Goal: Task Accomplishment & Management: Use online tool/utility

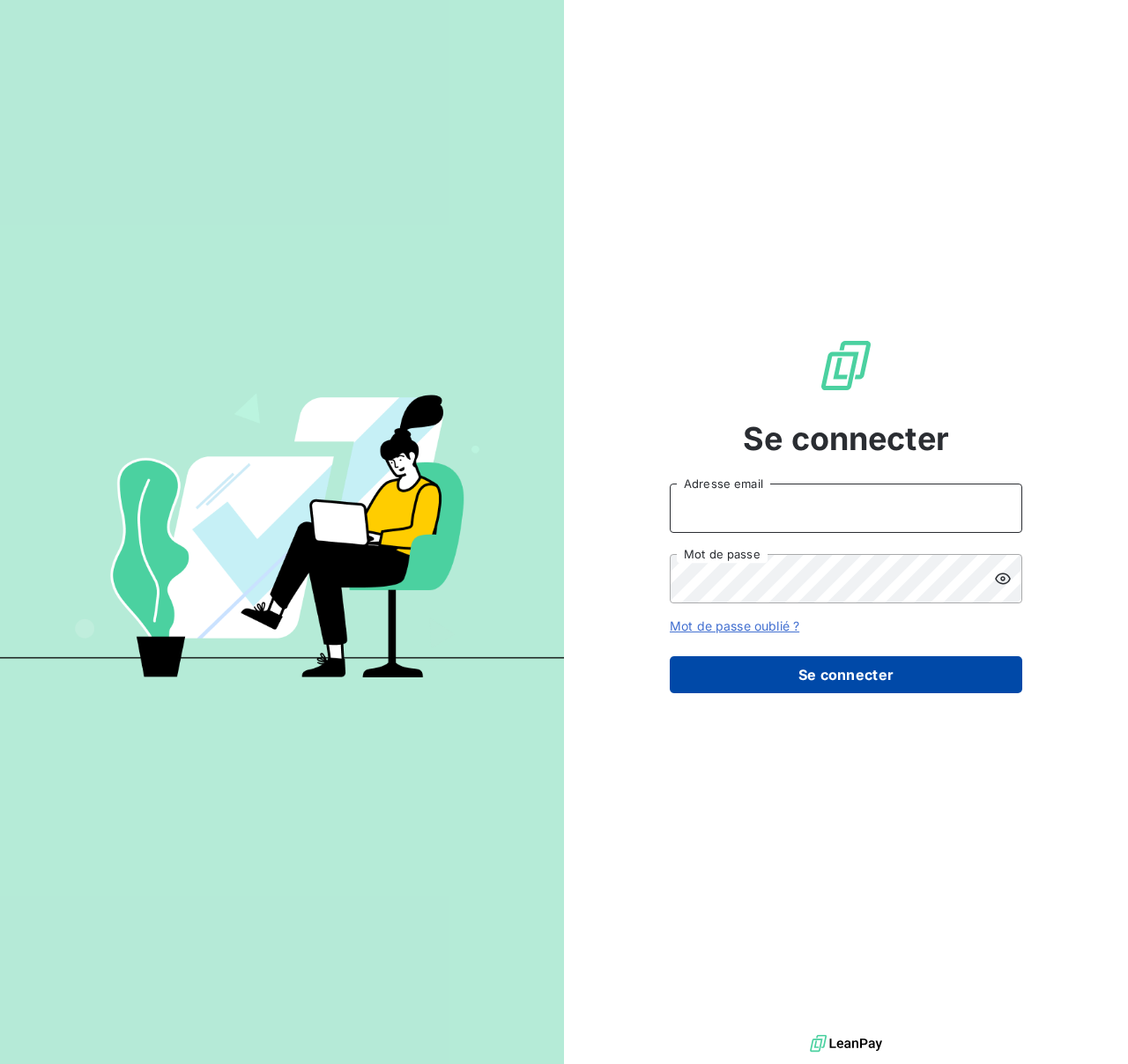
type input "[EMAIL_ADDRESS][DOMAIN_NAME]"
click at [832, 671] on button "Se connecter" at bounding box center [846, 674] width 352 height 37
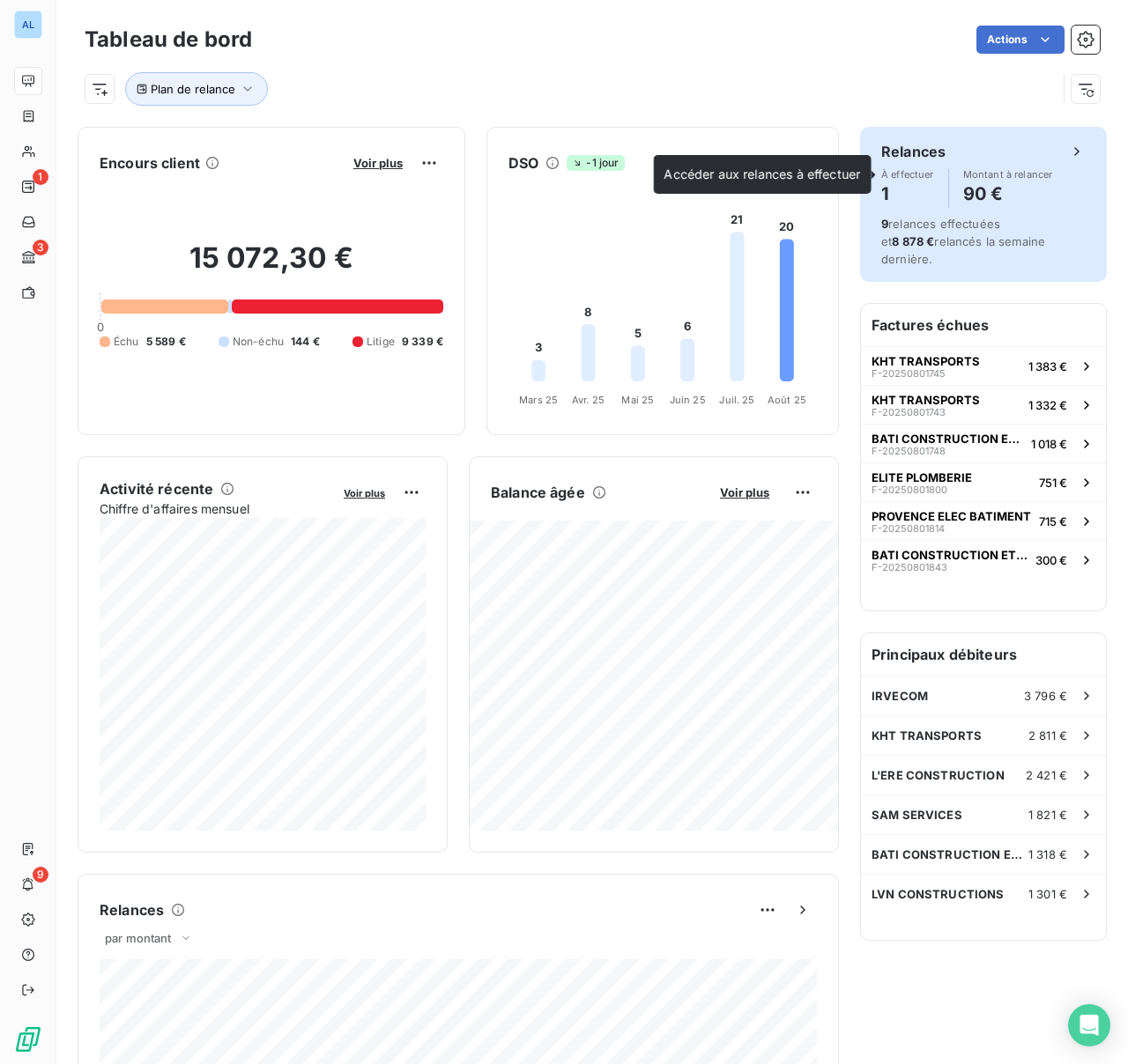
click at [977, 199] on h4 "90 €" at bounding box center [1008, 193] width 90 height 28
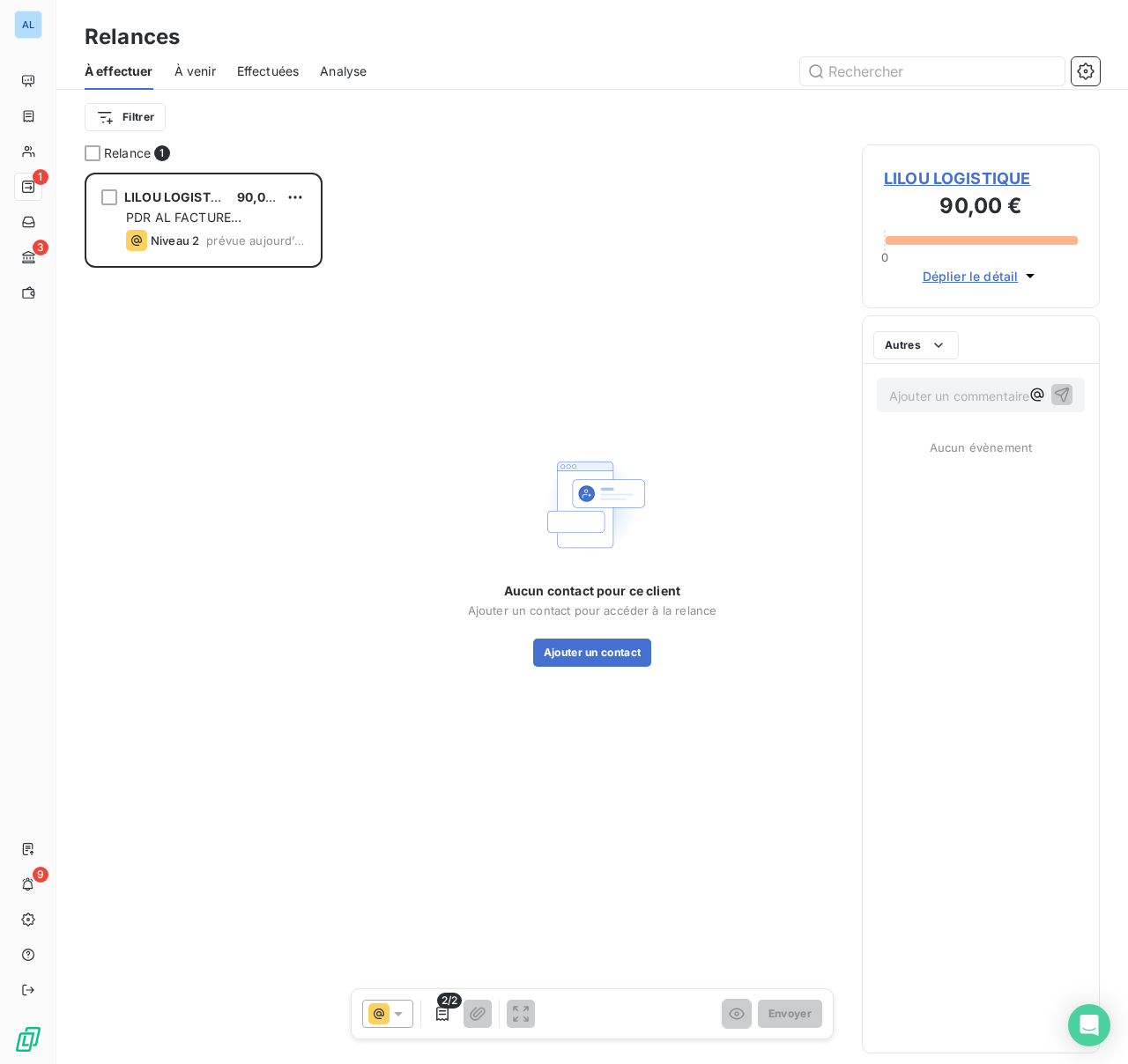
scroll to position [891, 238]
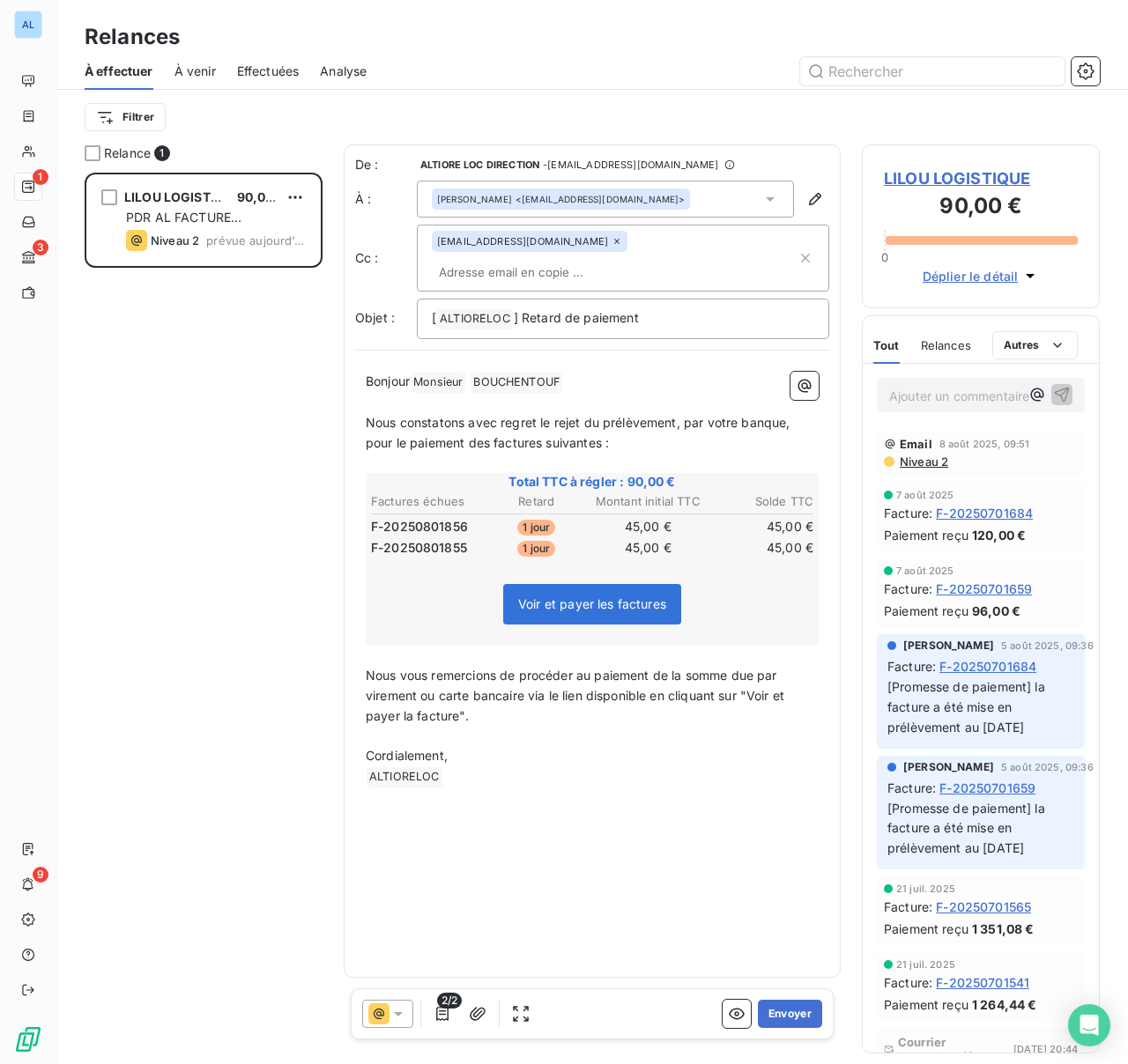
click at [635, 259] on input "text" at bounding box center [533, 271] width 203 height 26
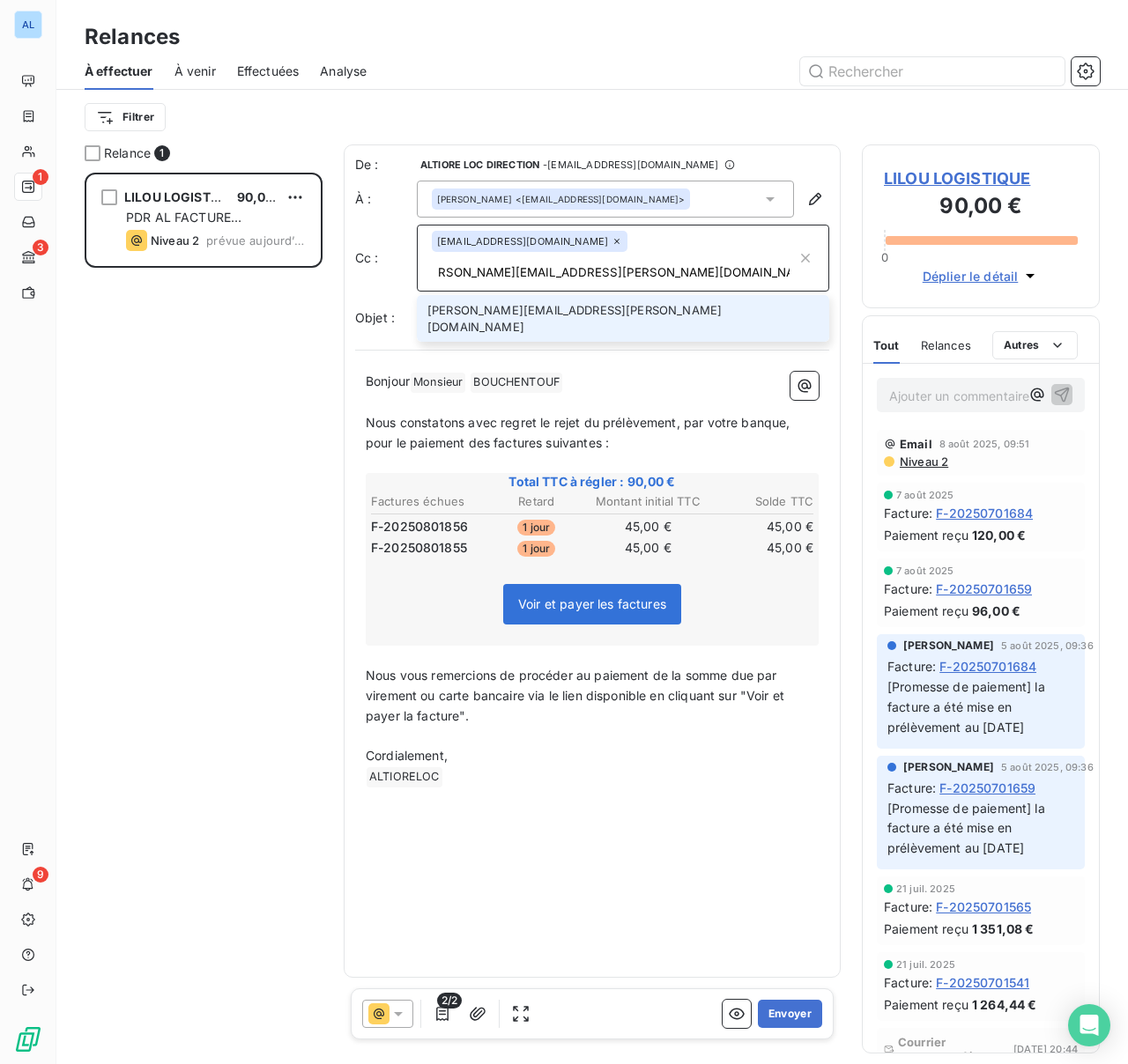
scroll to position [0, 26]
type input "steve.muccio@silog-location.fr"
click at [547, 295] on li "steve.muccio@silog-location.fr" at bounding box center [623, 318] width 412 height 47
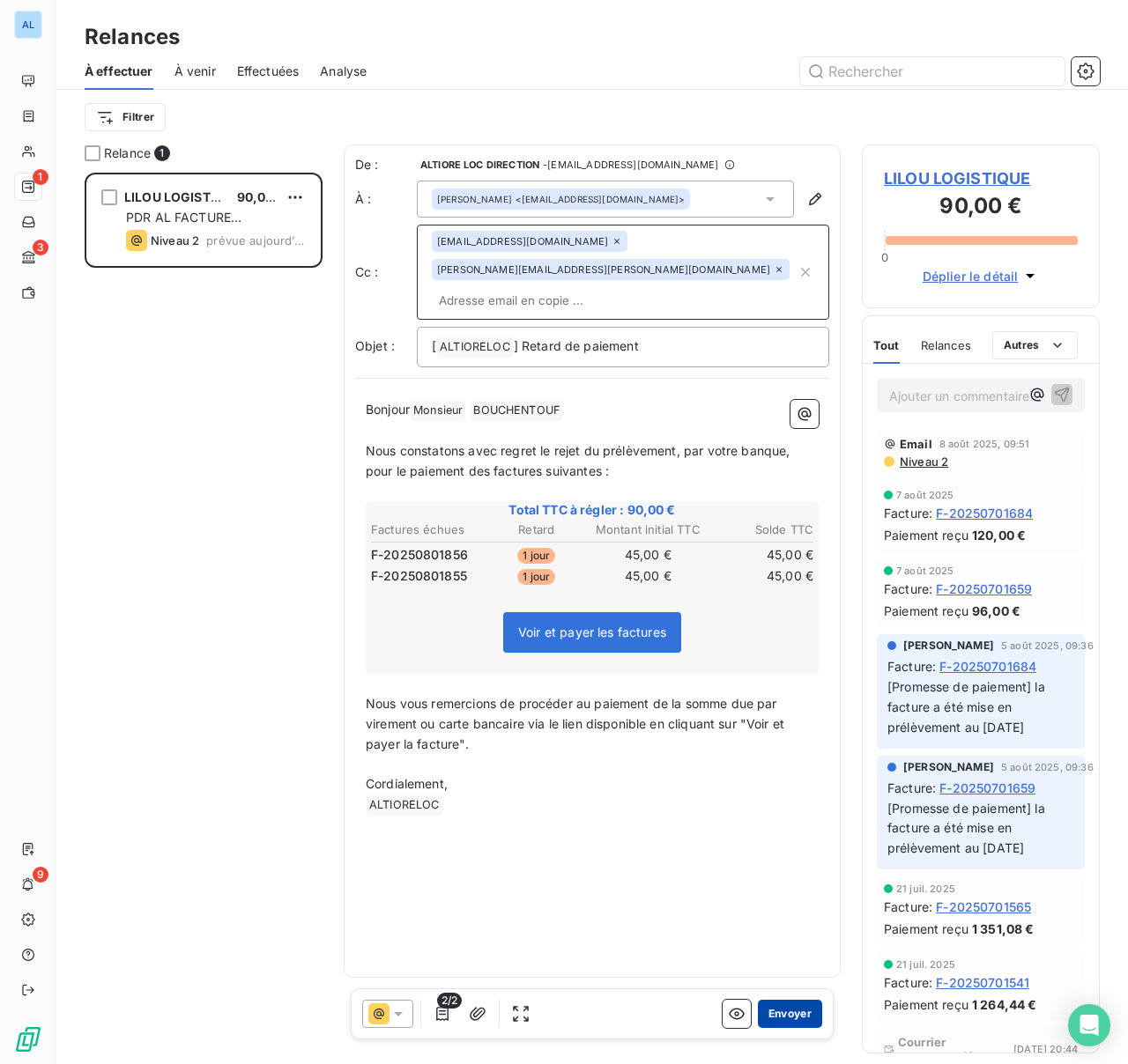
click at [787, 1011] on button "Envoyer" at bounding box center [789, 1013] width 64 height 28
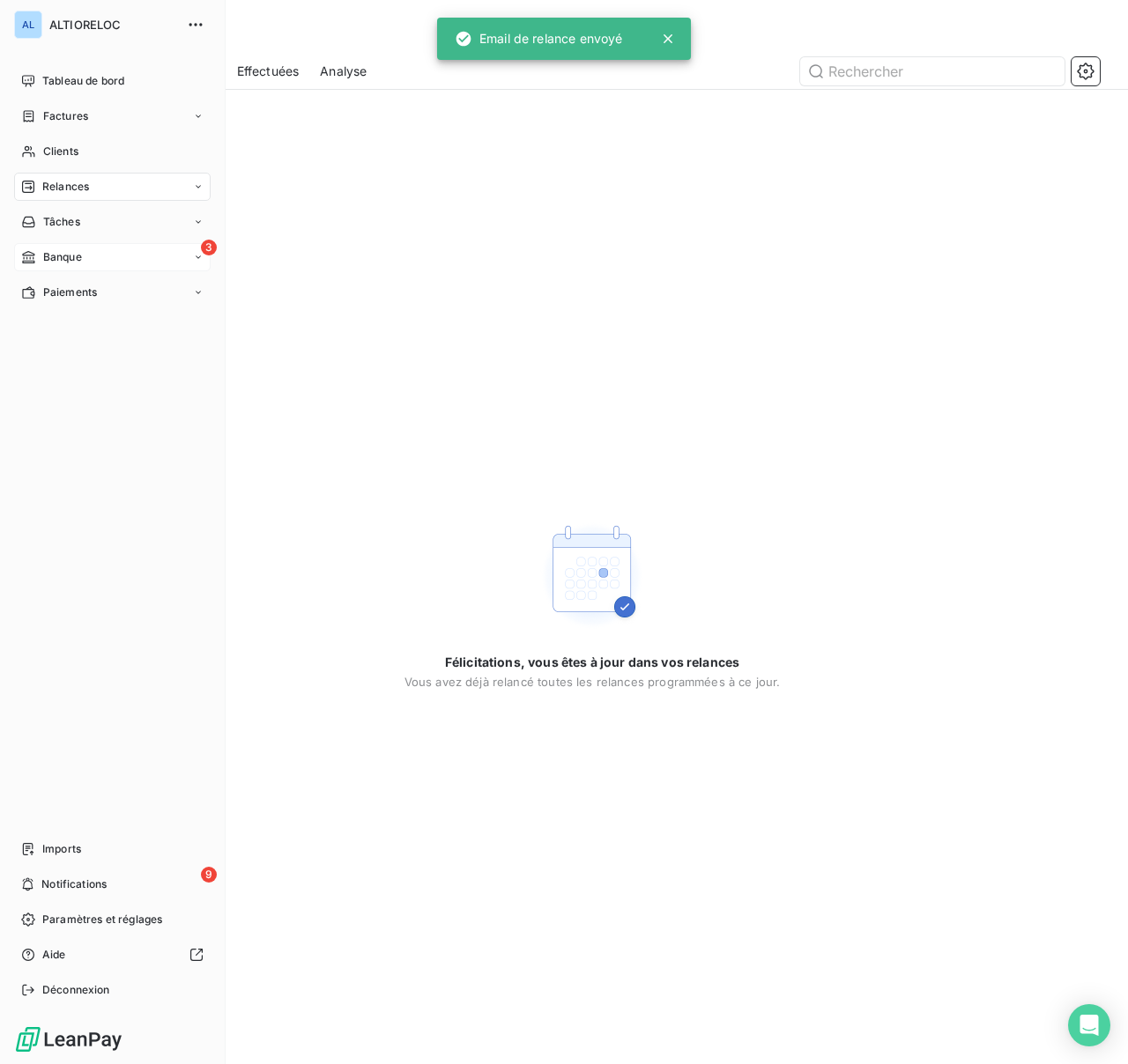
click at [53, 255] on span "Banque" at bounding box center [63, 257] width 38 height 15
